Goal: Navigation & Orientation: Go to known website

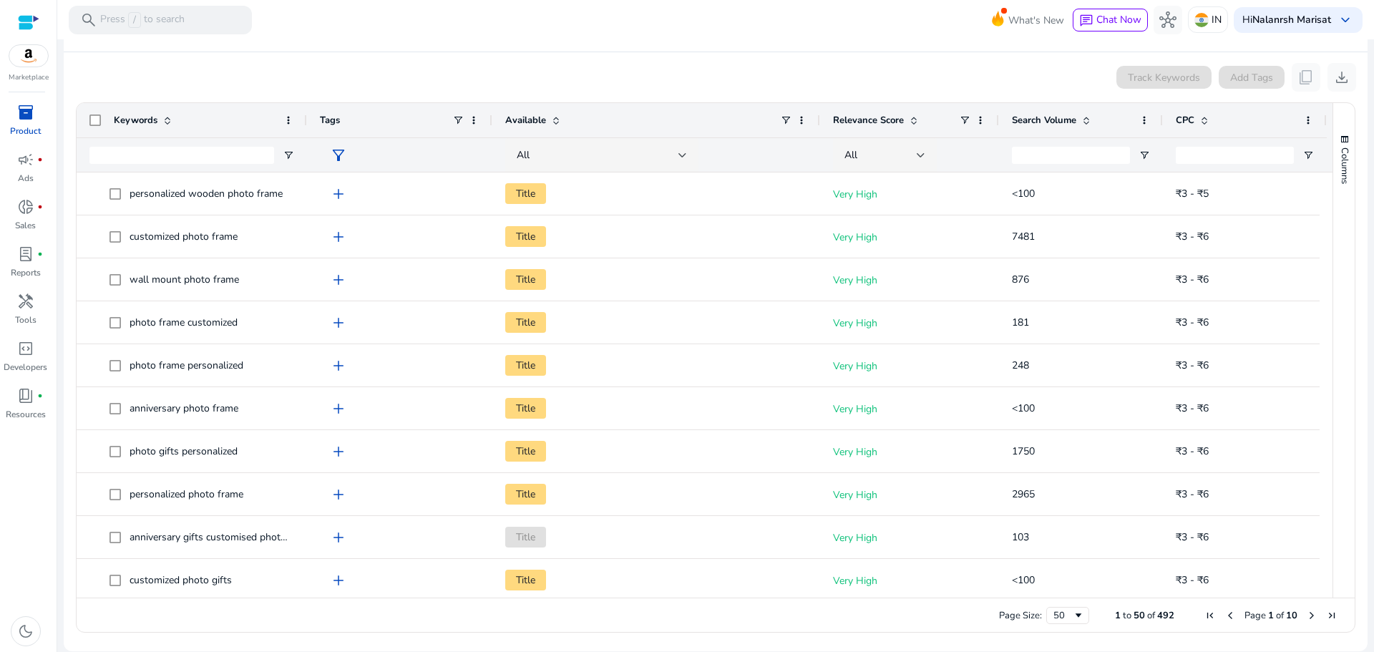
click at [38, 55] on img at bounding box center [28, 55] width 39 height 21
click at [22, 28] on div at bounding box center [28, 22] width 21 height 16
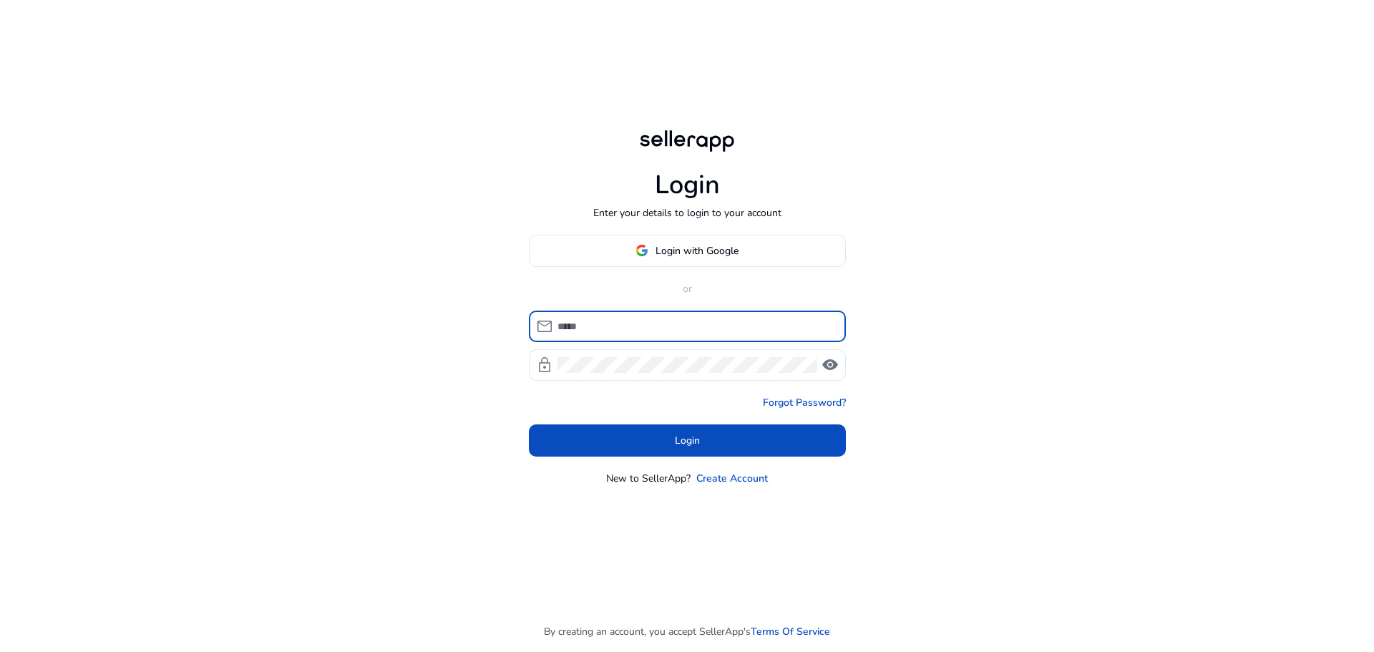
click at [605, 332] on input at bounding box center [695, 326] width 277 height 16
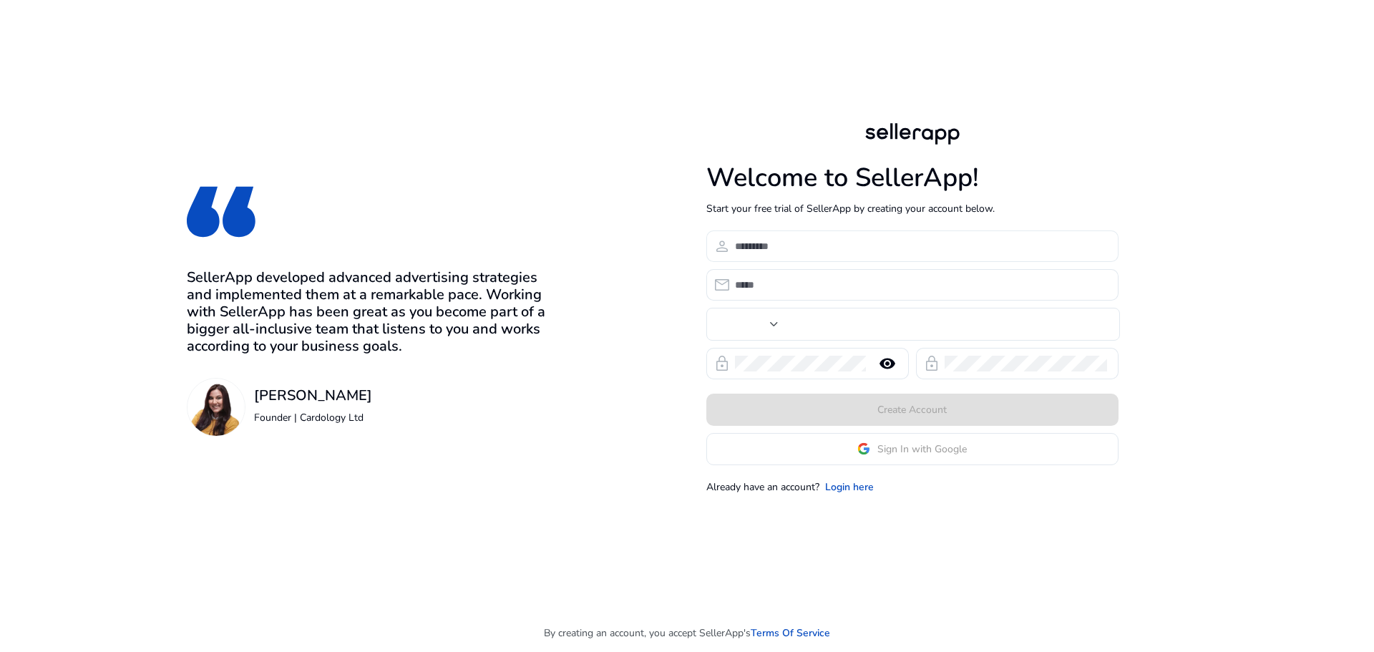
type input "***"
